Goal: Transaction & Acquisition: Download file/media

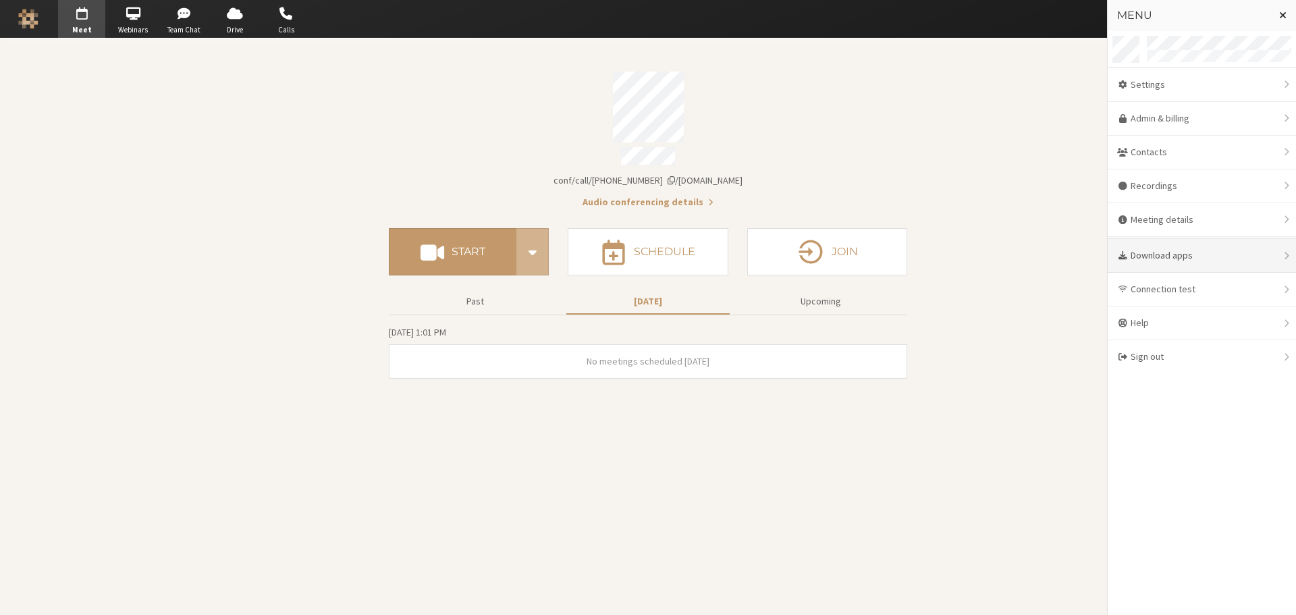
click at [1157, 254] on div "Download apps" at bounding box center [1202, 256] width 188 height 34
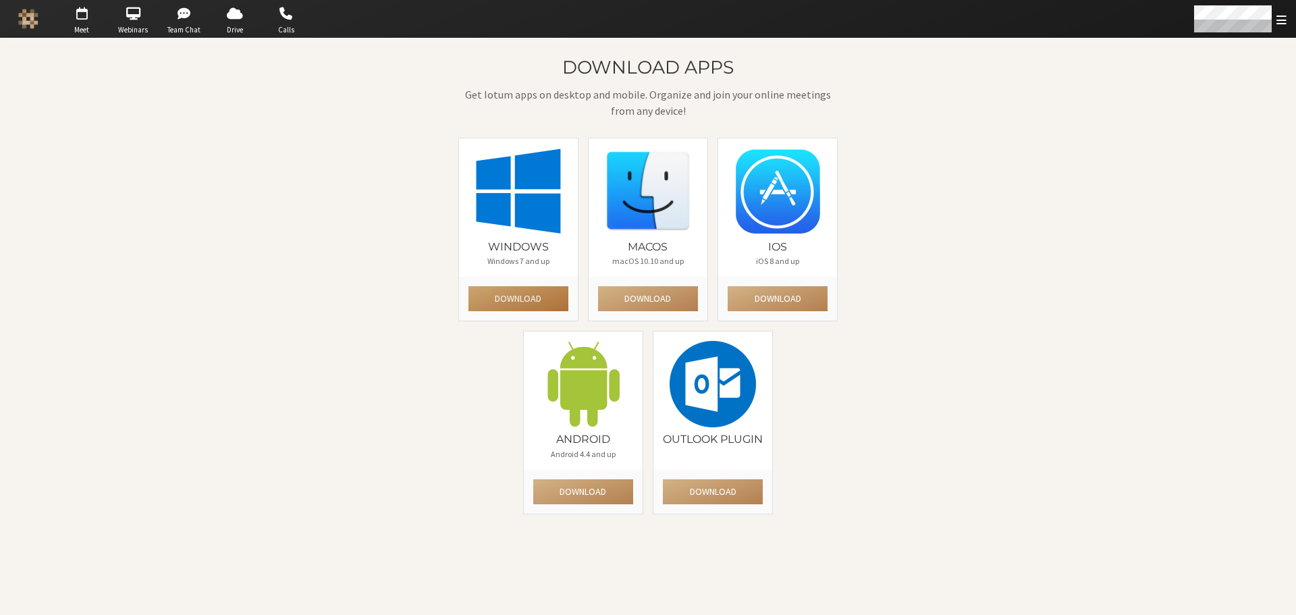
click at [533, 296] on button "Download" at bounding box center [519, 298] width 100 height 25
click at [1050, 241] on div "Download apps Get Iotum apps on desktop and mobile. Organize and join your onli…" at bounding box center [648, 326] width 1296 height 577
